Goal: Task Accomplishment & Management: Use online tool/utility

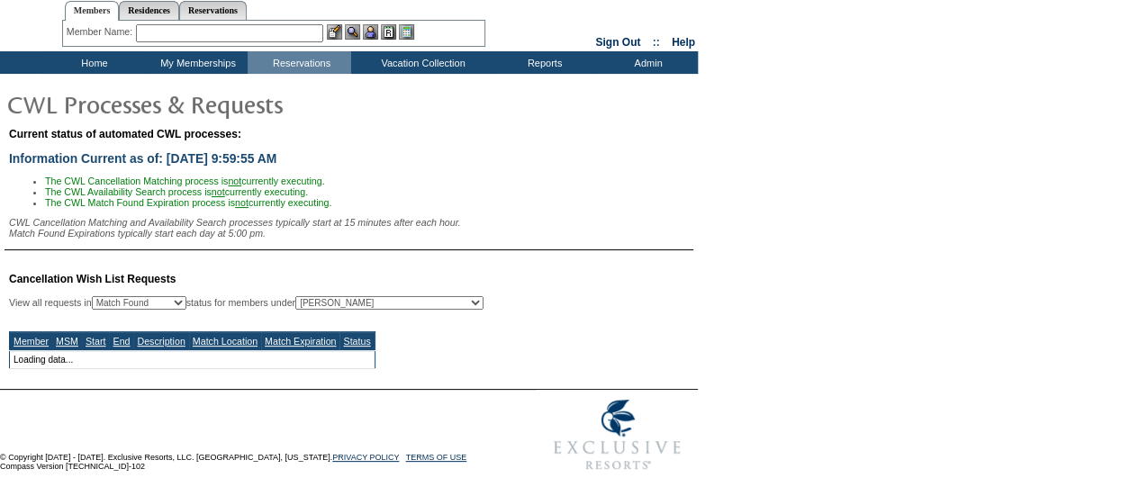
select select "50"
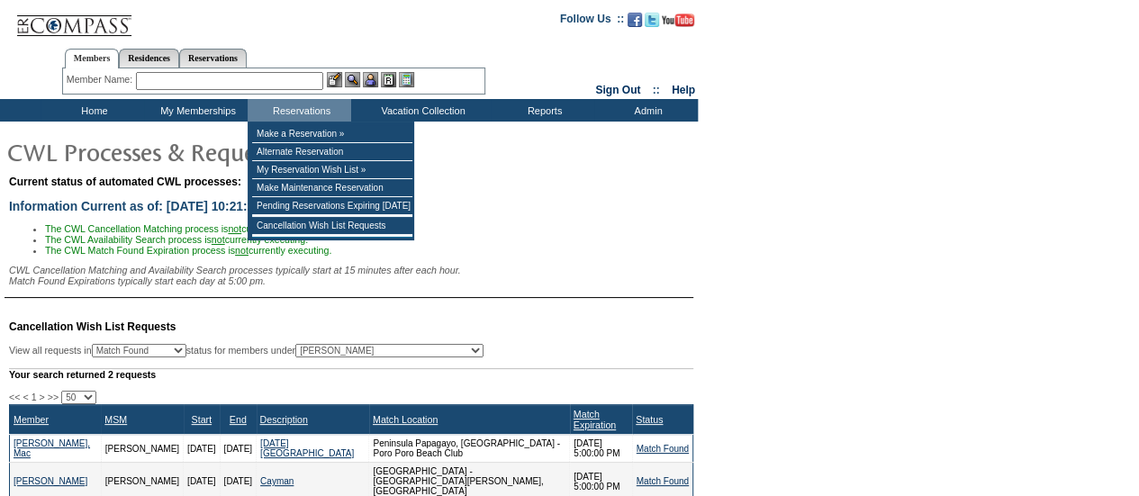
click at [281, 83] on input "text" at bounding box center [229, 81] width 187 height 18
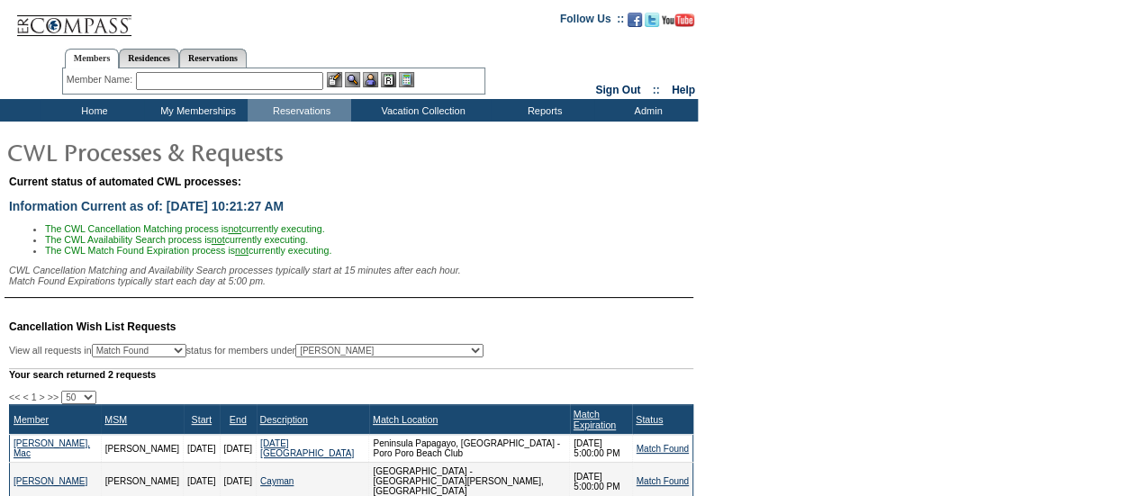
type input "b"
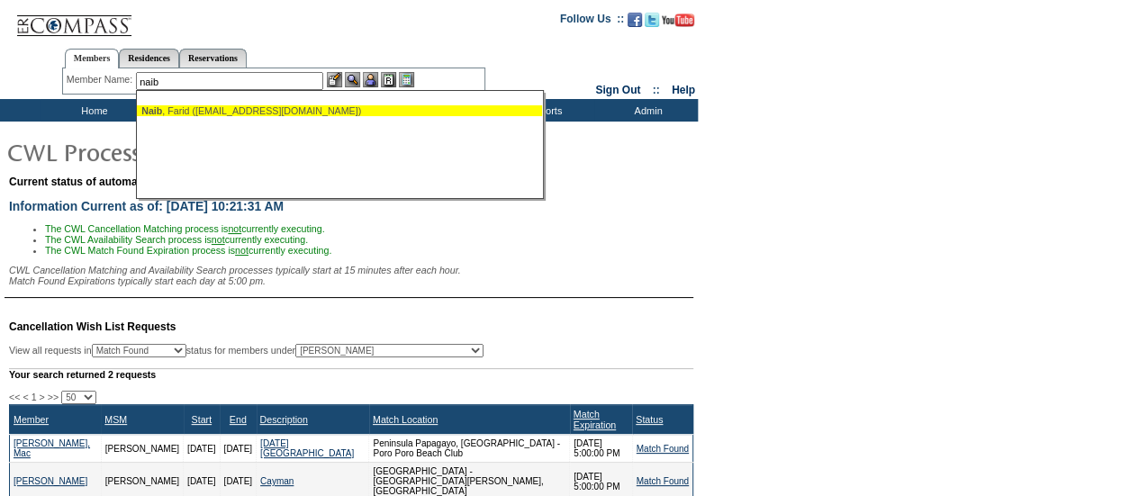
click at [242, 110] on div "Naib , Farid (farid.naib@gmail.com)" at bounding box center [339, 110] width 396 height 11
type input "Naib, Farid (farid.naib@gmail.com)"
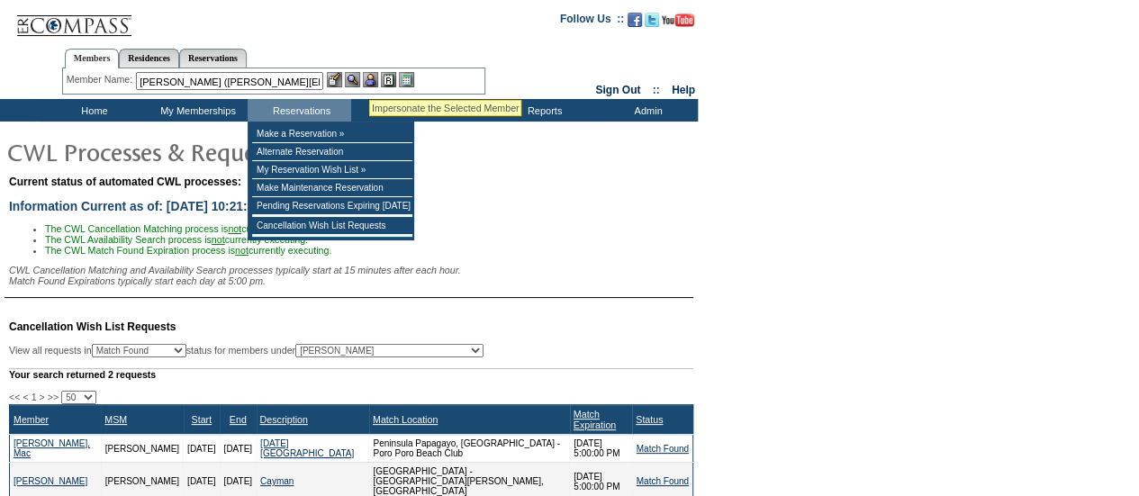
click at [369, 77] on img at bounding box center [370, 79] width 15 height 15
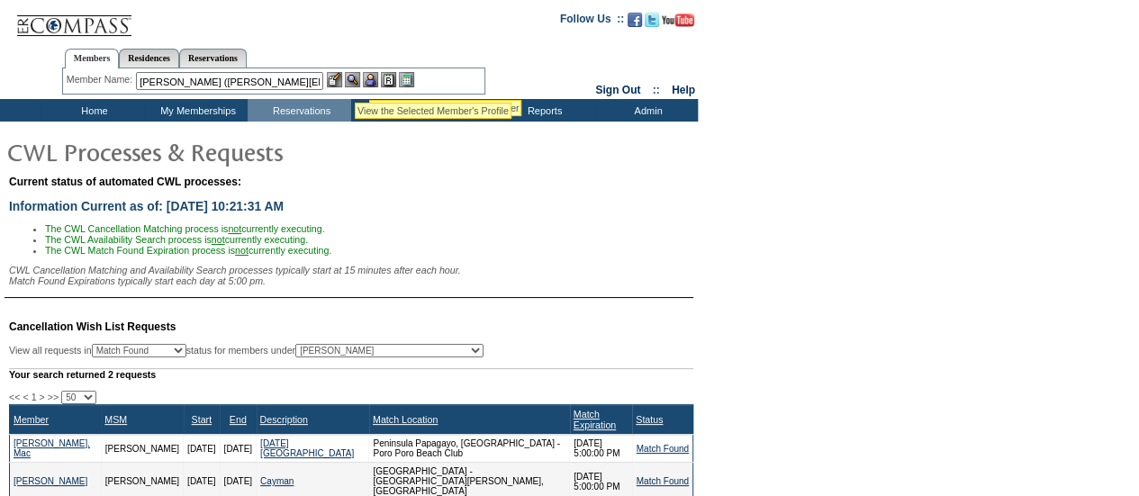
click at [357, 81] on img at bounding box center [352, 79] width 15 height 15
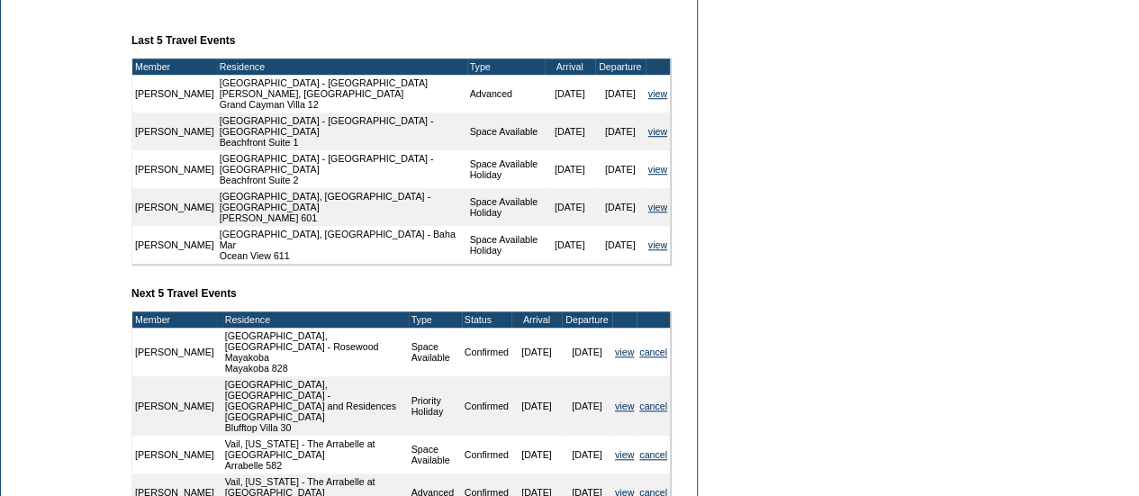
scroll to position [745, 0]
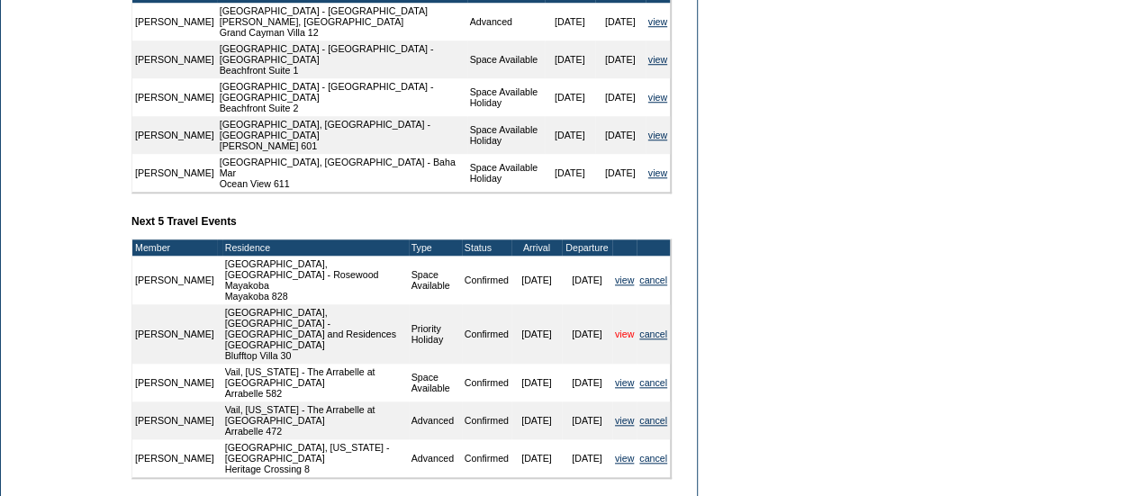
click at [616, 330] on link "view" at bounding box center [624, 334] width 19 height 11
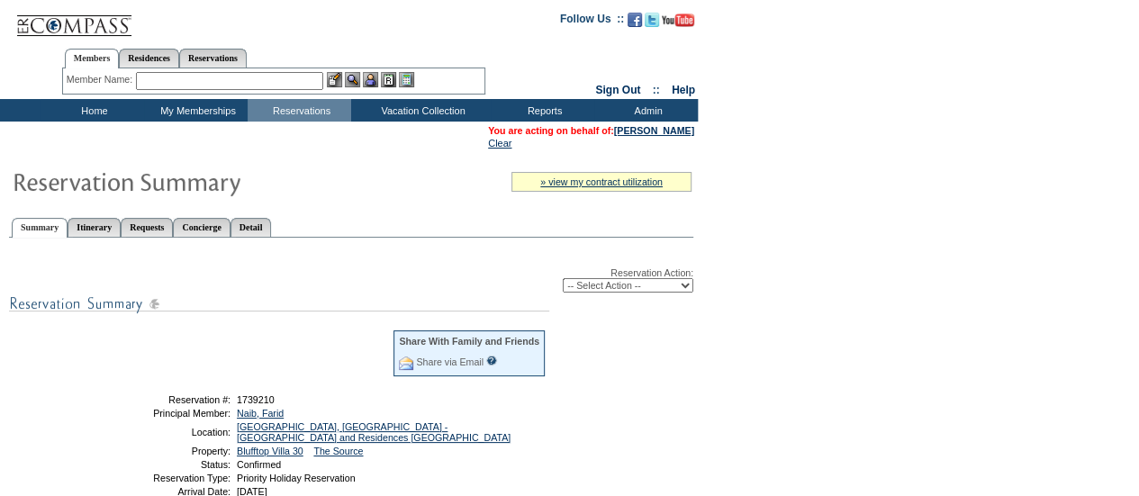
click at [571, 284] on select "-- Select Action -- Modify Reservation Dates Modify Reservation Cost Modify Occ…" at bounding box center [628, 285] width 131 height 14
select select "ChangeDates"
click at [563, 280] on select "-- Select Action -- Modify Reservation Dates Modify Reservation Cost Modify Occ…" at bounding box center [628, 285] width 131 height 14
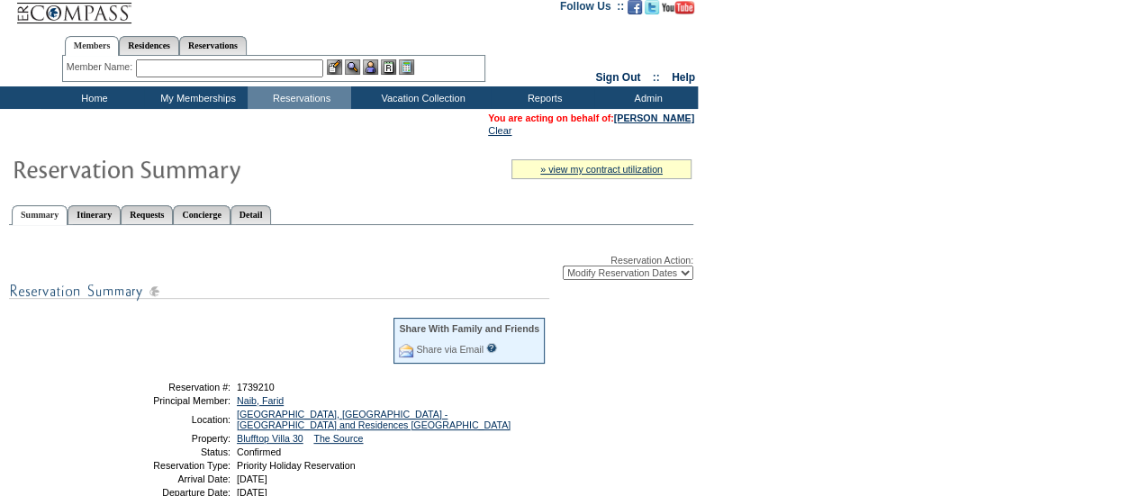
scroll to position [14, 0]
